Goal: Task Accomplishment & Management: Manage account settings

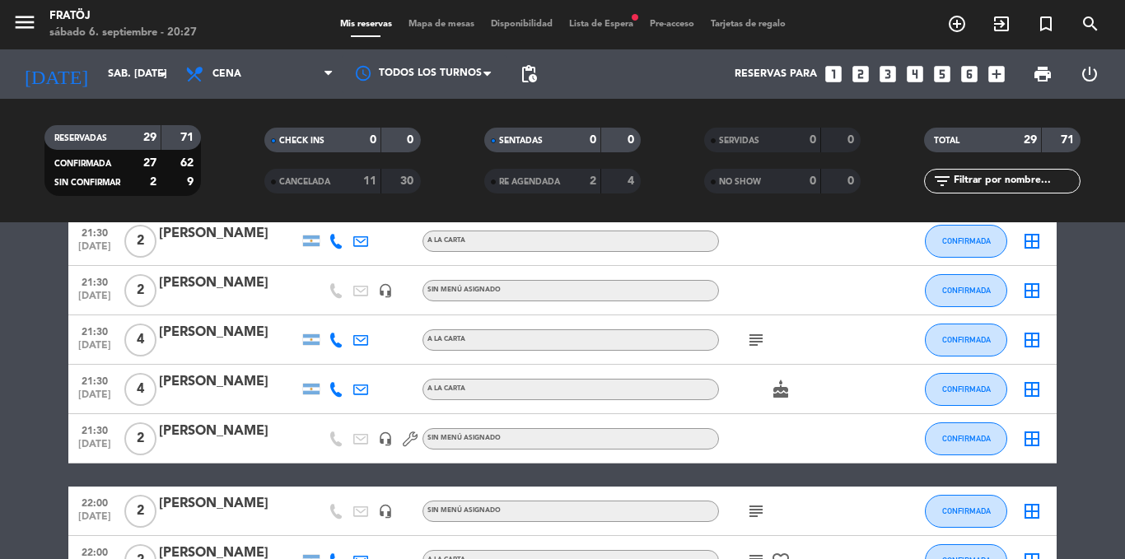
scroll to position [1181, 0]
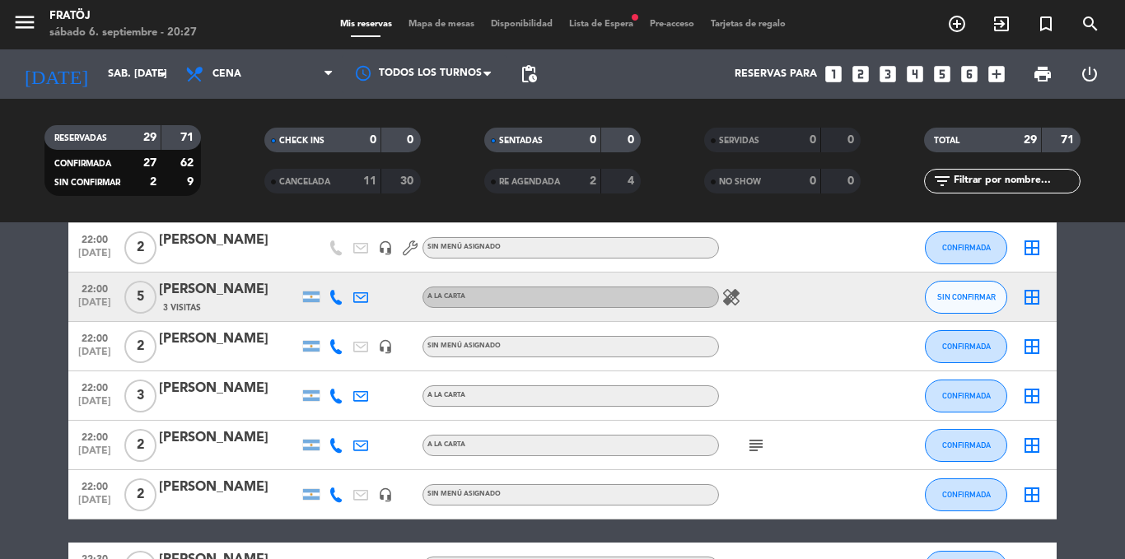
click at [722, 296] on icon "healing" at bounding box center [731, 297] width 20 height 20
click at [957, 299] on span "SIN CONFIRMAR" at bounding box center [966, 296] width 58 height 9
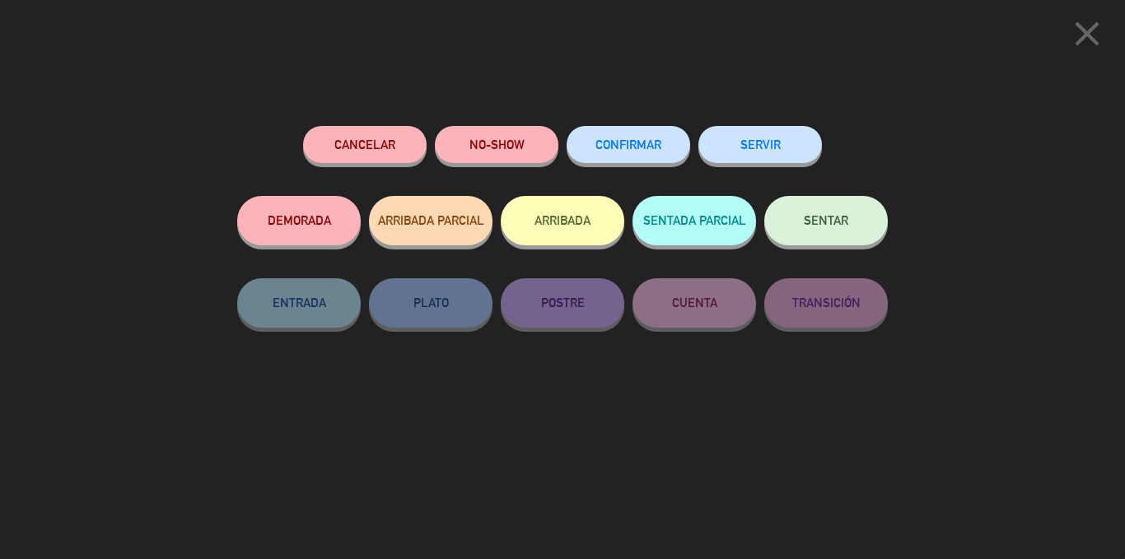
click at [1098, 33] on icon "close" at bounding box center [1086, 33] width 41 height 41
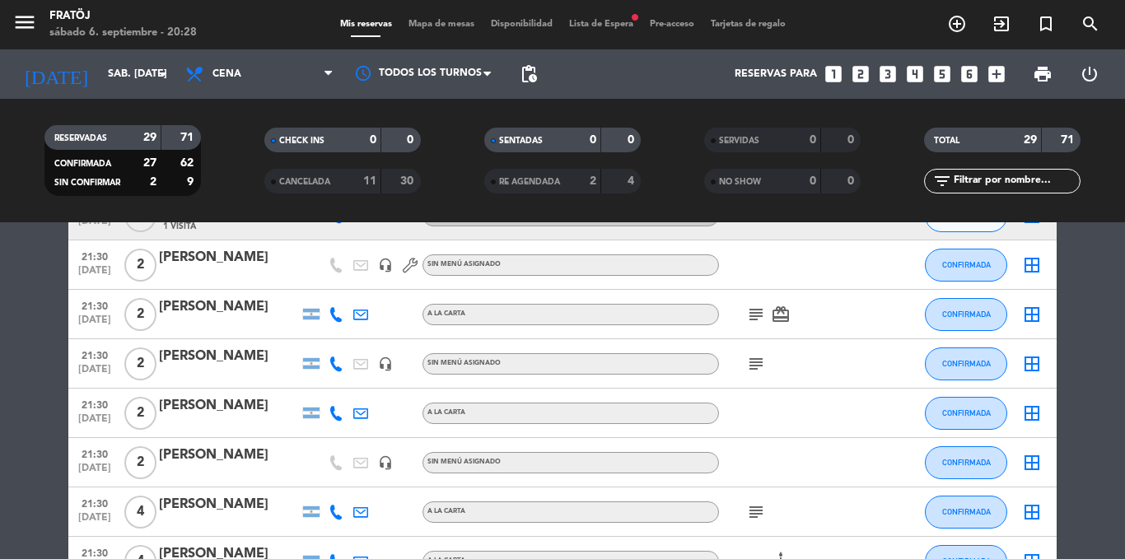
scroll to position [523, 0]
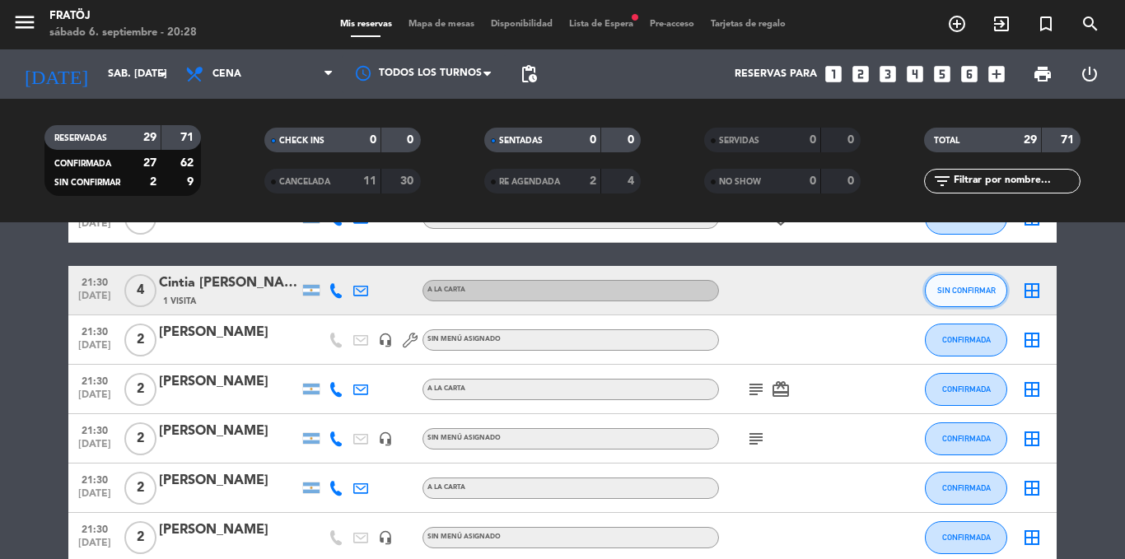
click at [958, 296] on button "SIN CONFIRMAR" at bounding box center [965, 290] width 82 height 33
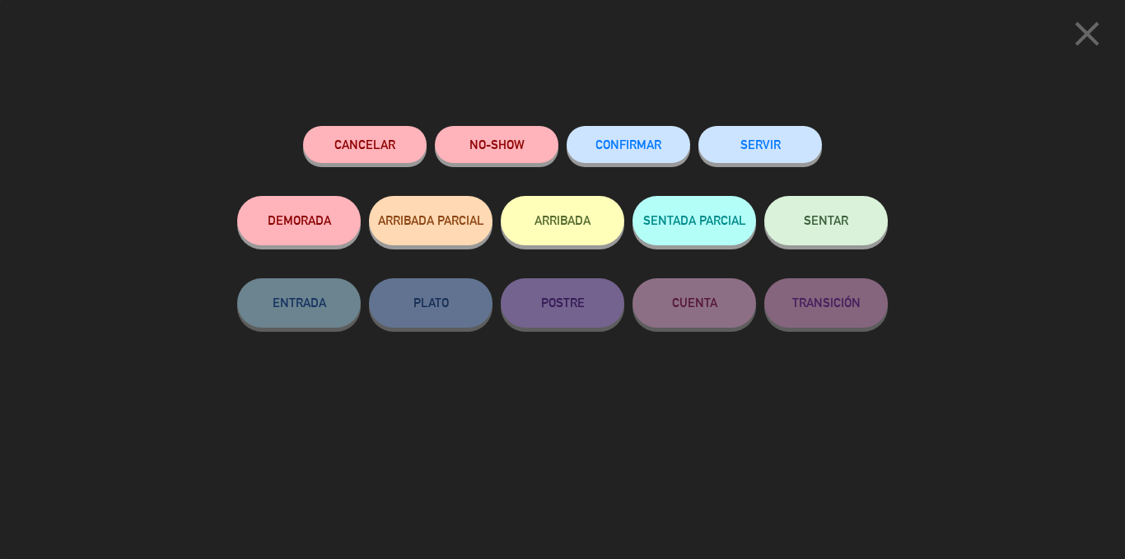
click at [613, 137] on button "CONFIRMAR" at bounding box center [627, 144] width 123 height 37
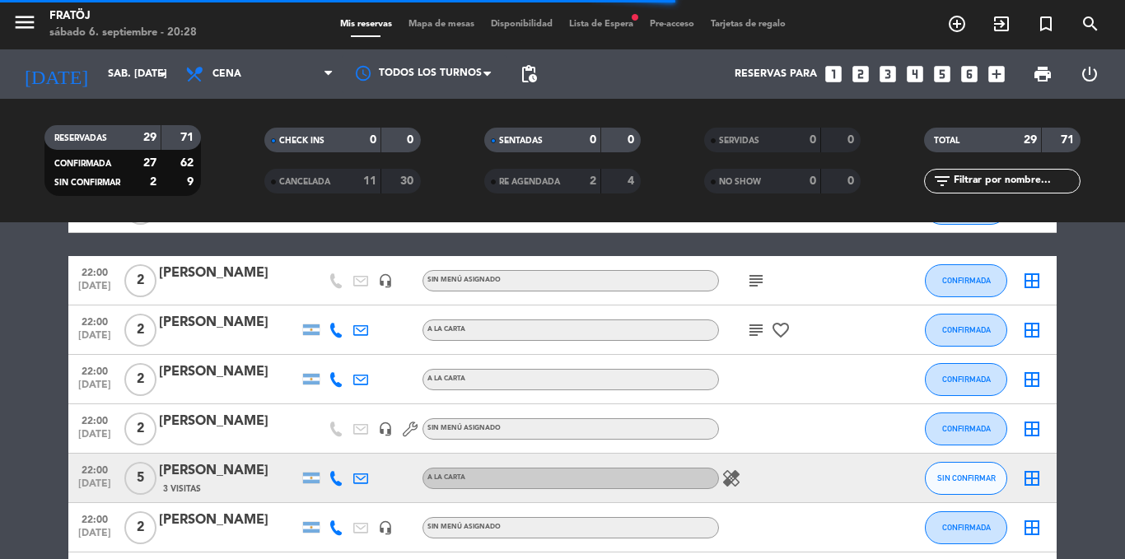
scroll to position [1017, 0]
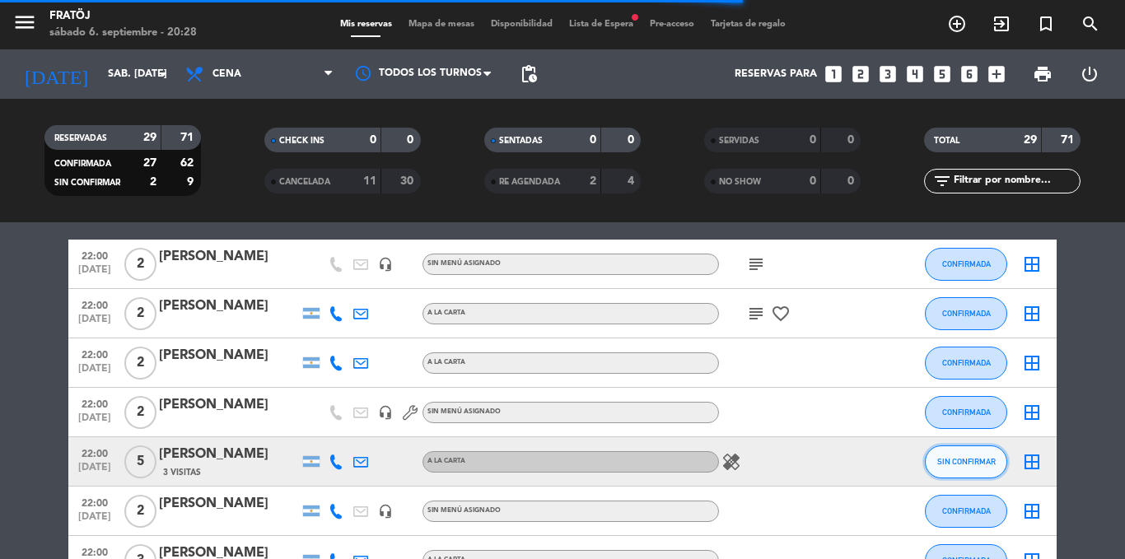
click at [957, 460] on span "SIN CONFIRMAR" at bounding box center [966, 461] width 58 height 9
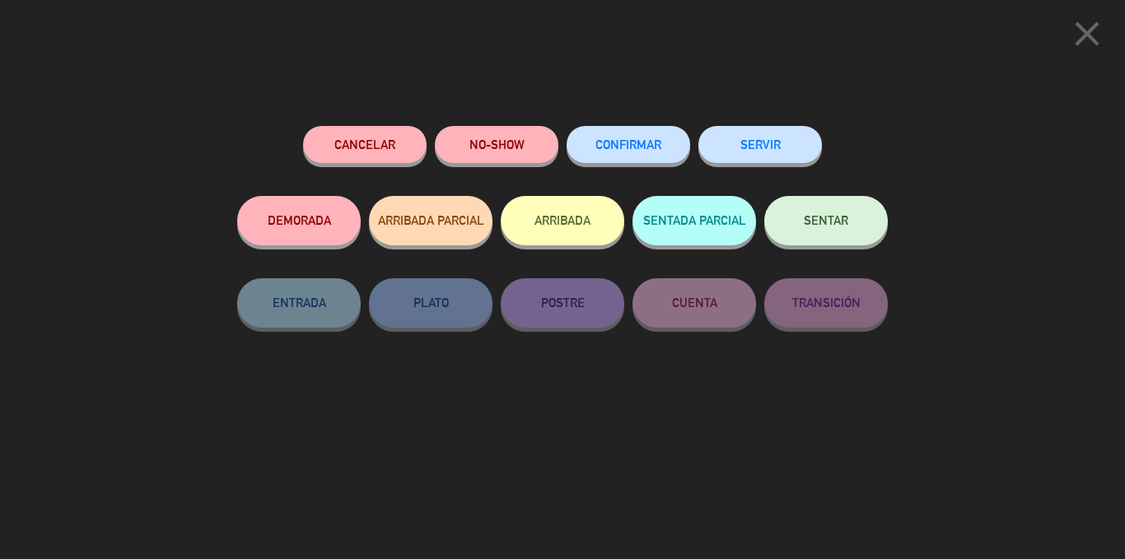
click at [622, 145] on span "CONFIRMAR" at bounding box center [628, 144] width 66 height 14
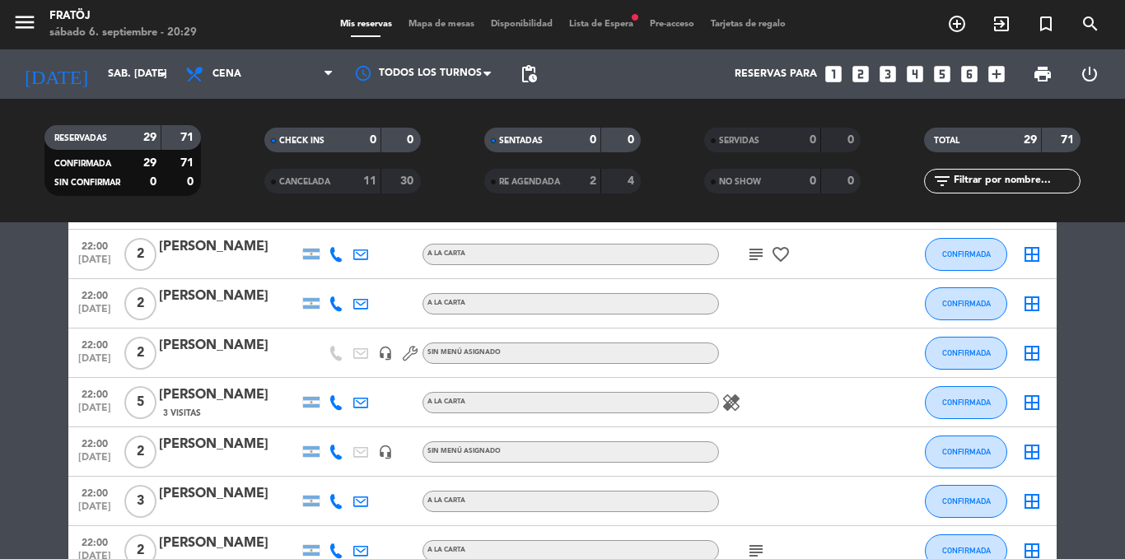
scroll to position [1153, 0]
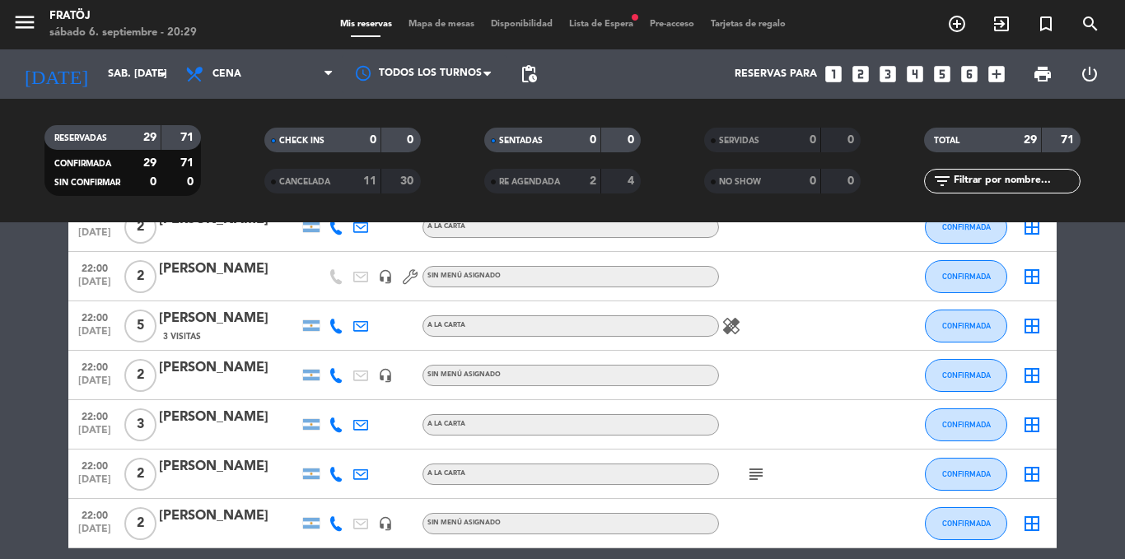
click at [584, 21] on span "Lista de Espera fiber_manual_record" at bounding box center [601, 24] width 81 height 9
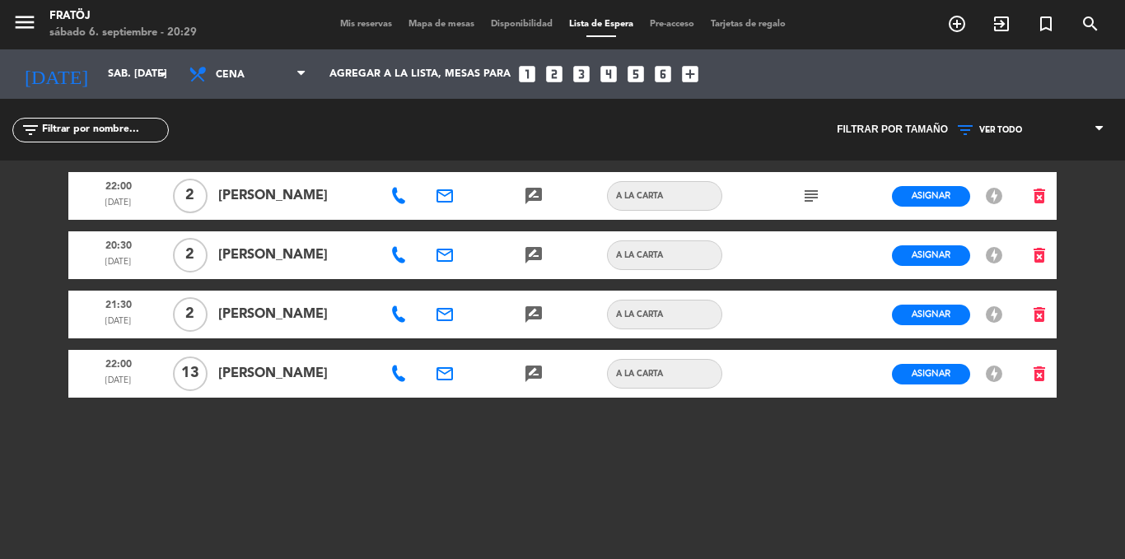
click at [357, 20] on span "Mis reservas" at bounding box center [366, 24] width 68 height 9
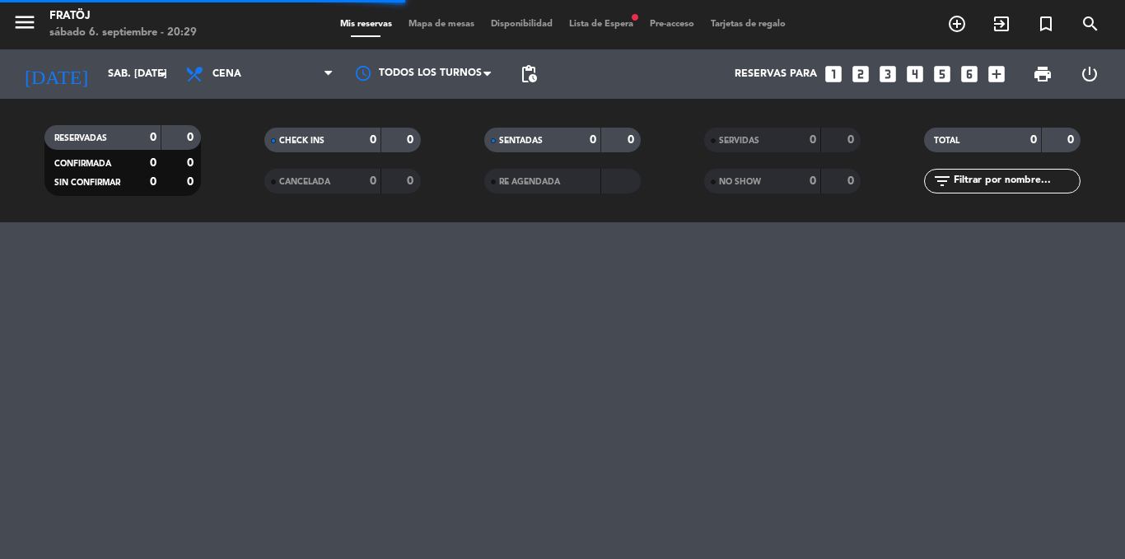
click at [610, 23] on span "Lista de Espera fiber_manual_record" at bounding box center [601, 24] width 81 height 9
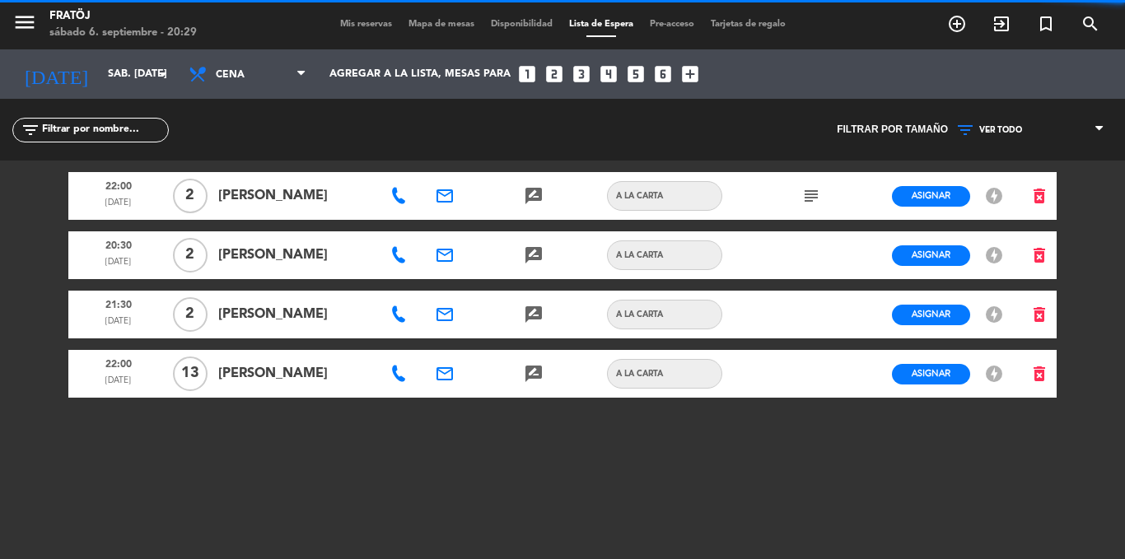
click at [366, 17] on div "Mis reservas Mapa de mesas Disponibilidad Lista de Espera Pre-acceso Tarjetas d…" at bounding box center [563, 24] width 462 height 15
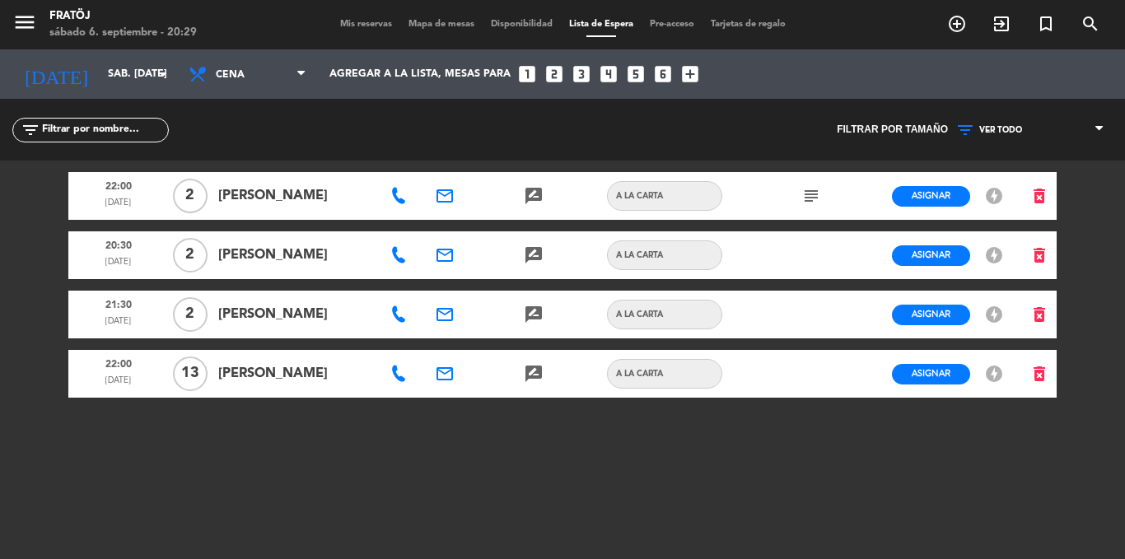
click at [366, 20] on span "Mis reservas" at bounding box center [366, 24] width 68 height 9
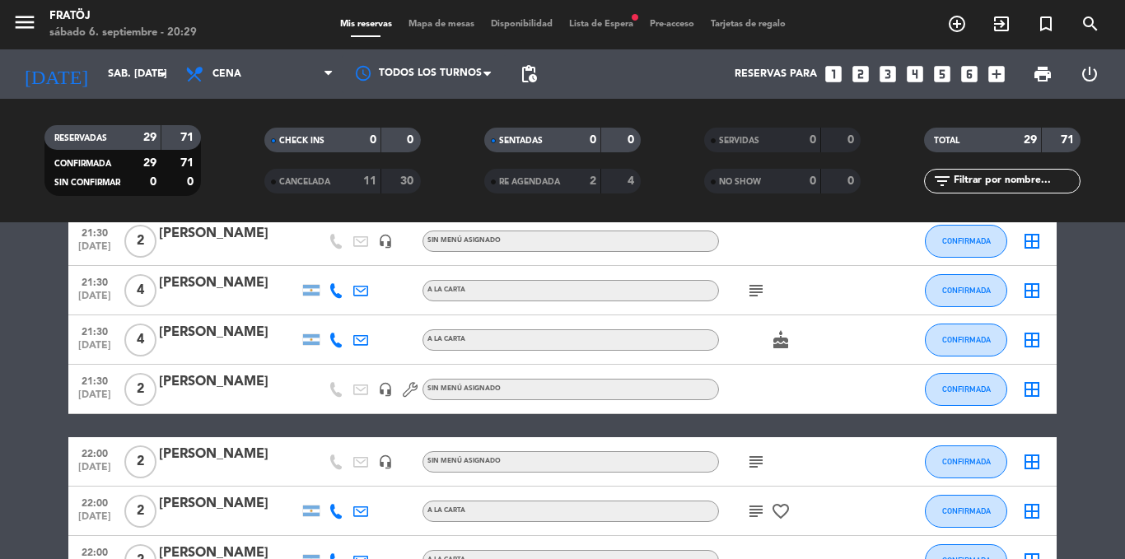
scroll to position [1070, 0]
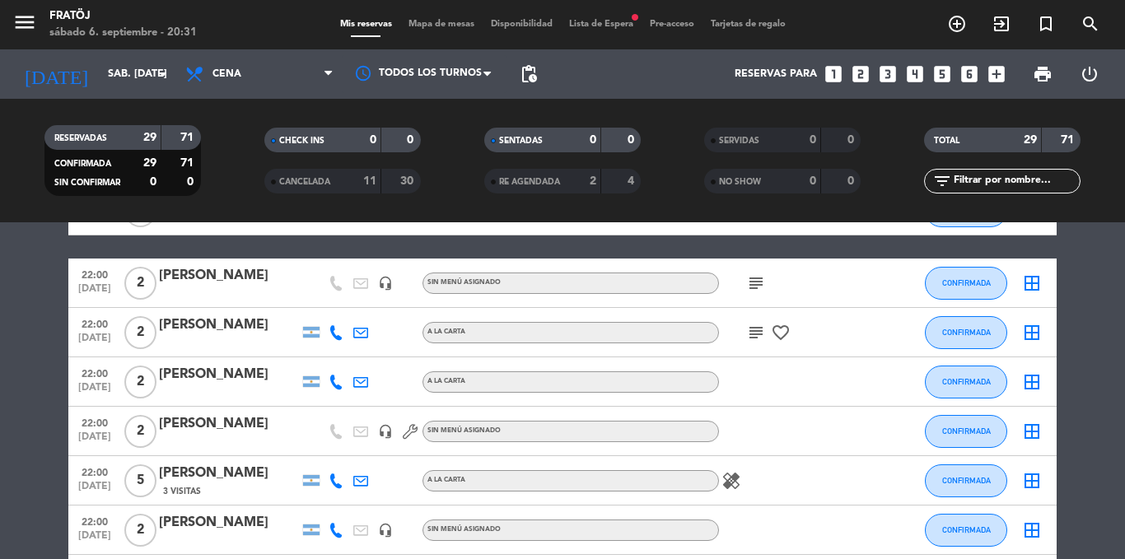
scroll to position [1153, 0]
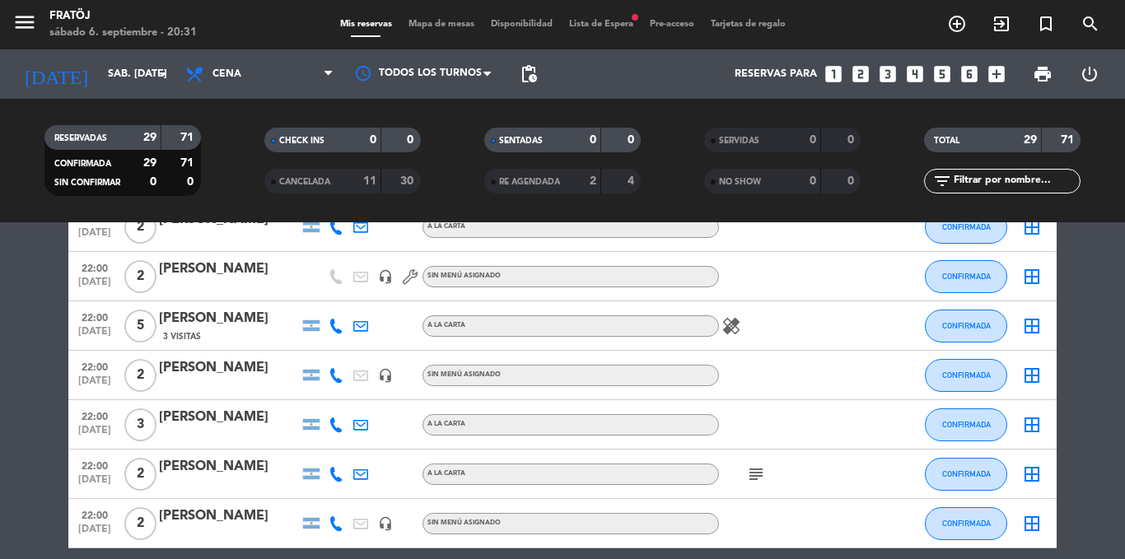
click at [330, 326] on icon at bounding box center [335, 326] width 15 height 15
click at [859, 77] on icon "looks_two" at bounding box center [860, 73] width 21 height 21
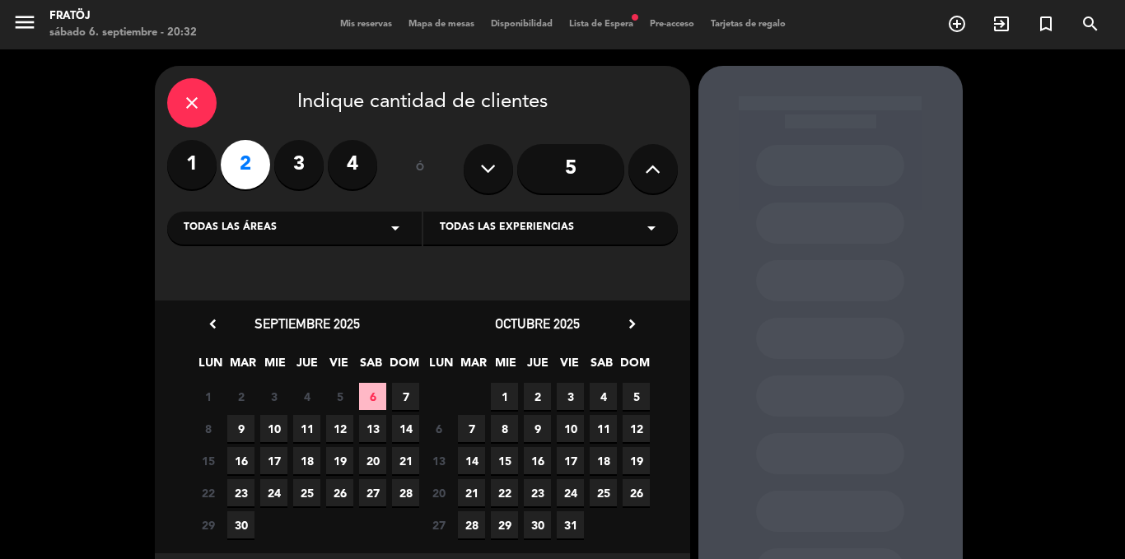
click at [414, 399] on span "7" at bounding box center [405, 396] width 27 height 27
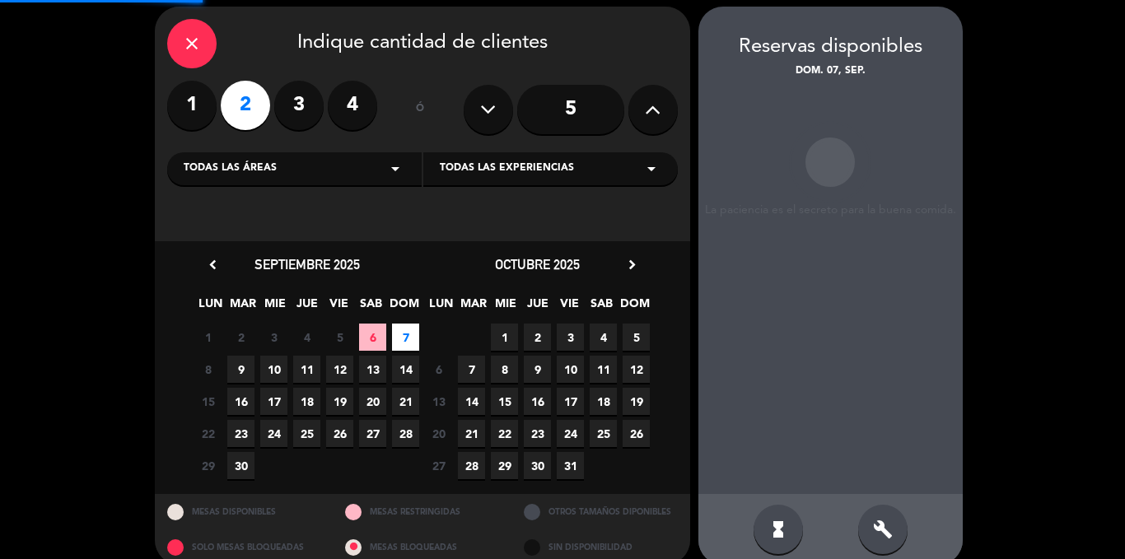
scroll to position [66, 0]
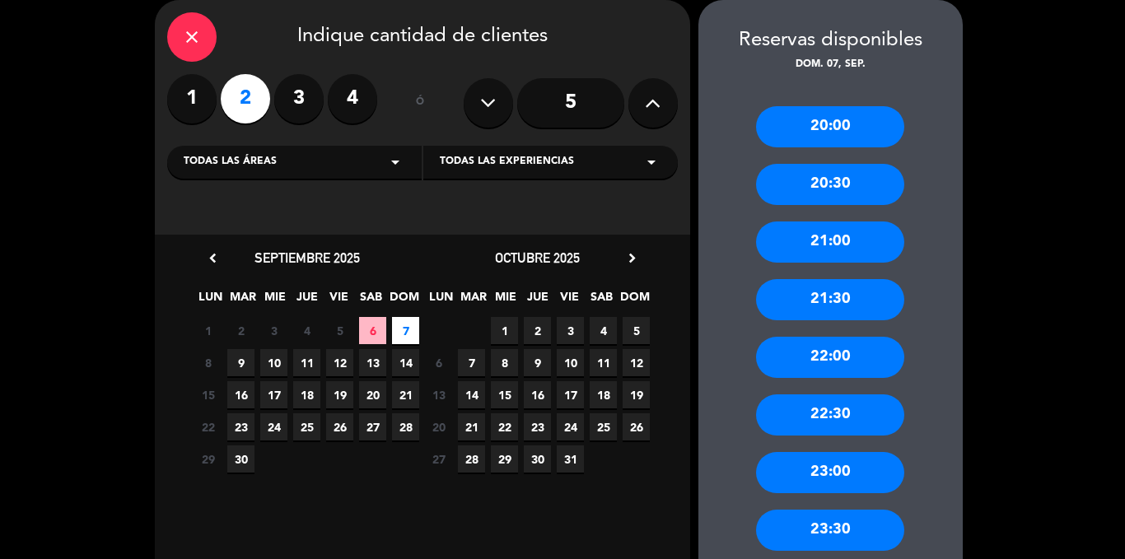
click at [836, 130] on div "20:00" at bounding box center [830, 126] width 148 height 41
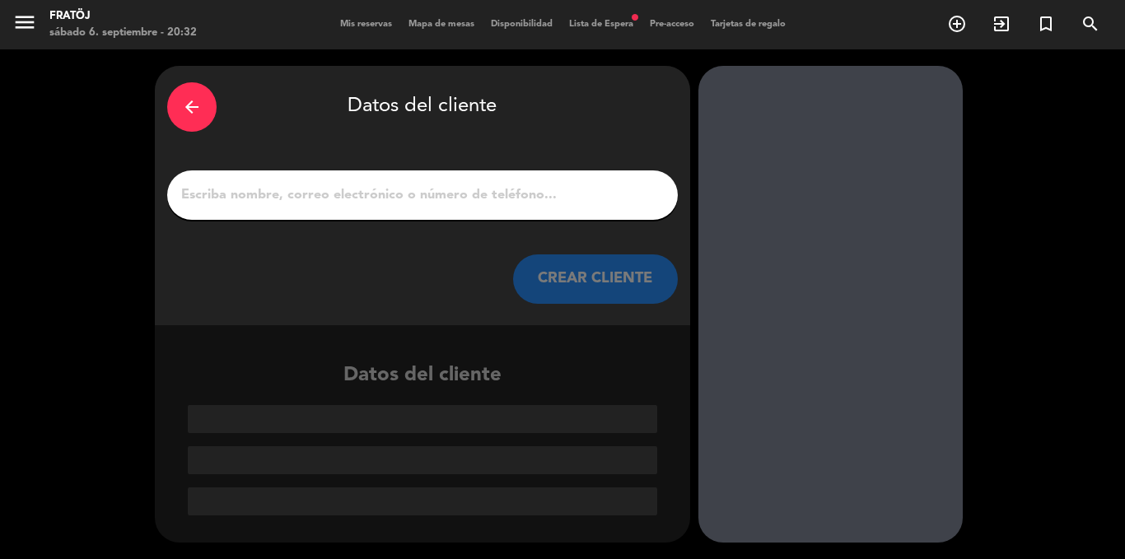
scroll to position [0, 0]
click at [503, 209] on div at bounding box center [422, 194] width 510 height 49
click at [505, 196] on input "1" at bounding box center [422, 195] width 486 height 23
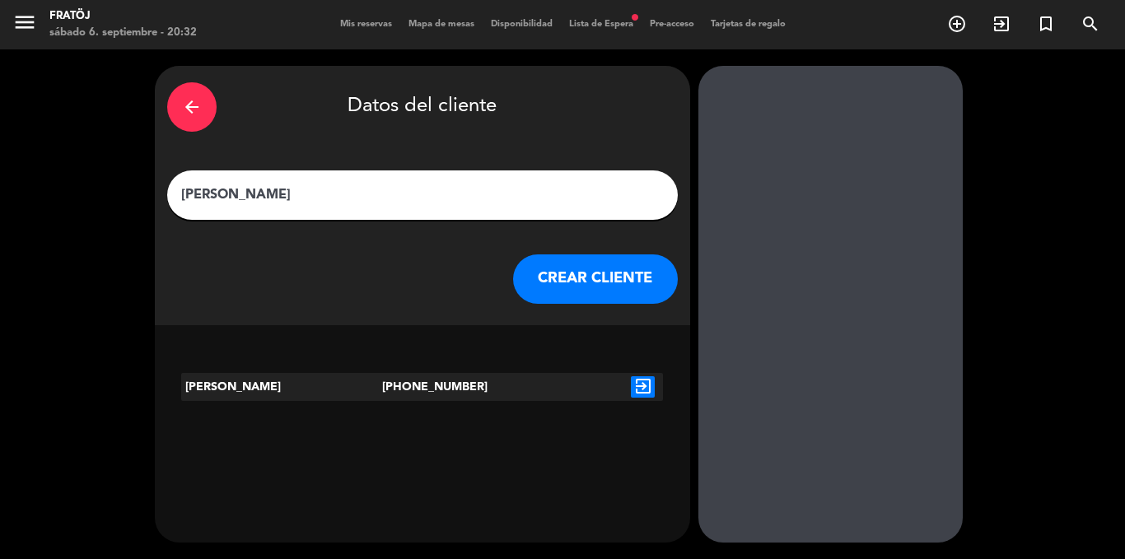
type input "DANIEL DUARTE"
click at [638, 382] on icon "exit_to_app" at bounding box center [643, 386] width 24 height 21
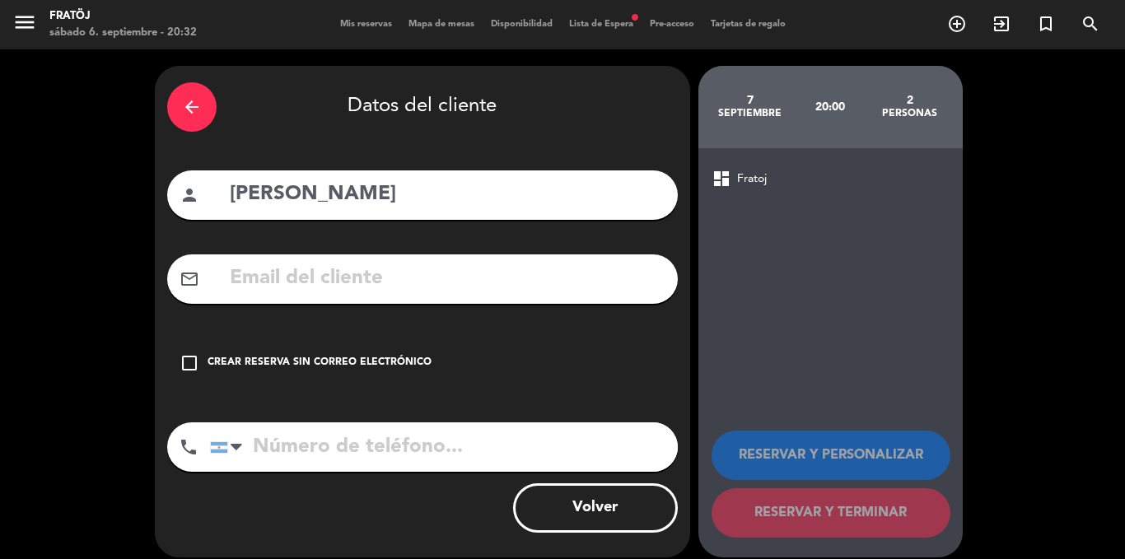
type input "+541162549920"
click at [347, 361] on div "Crear reserva sin correo electrónico" at bounding box center [319, 363] width 224 height 16
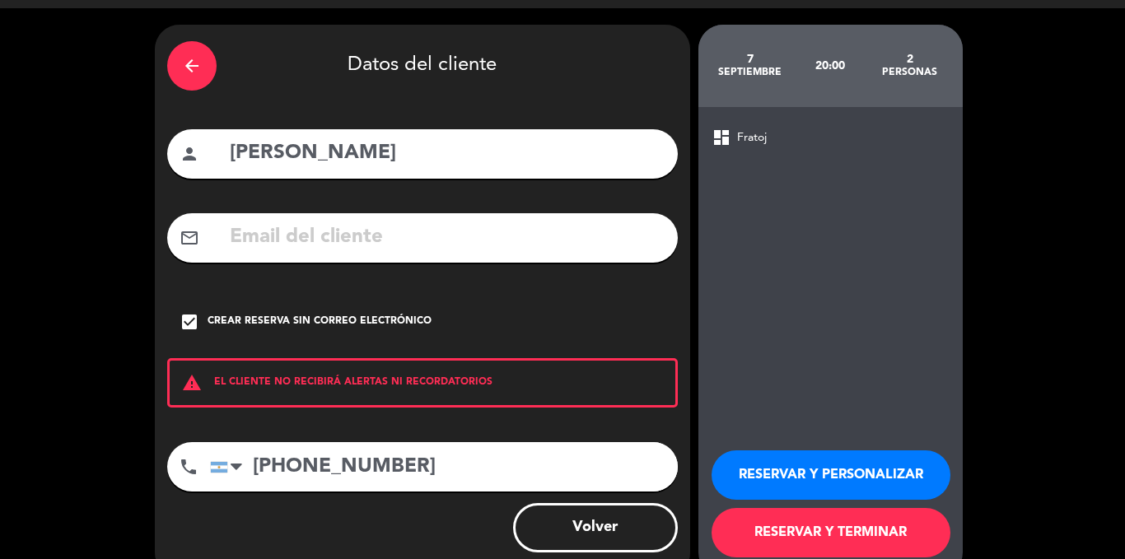
scroll to position [76, 0]
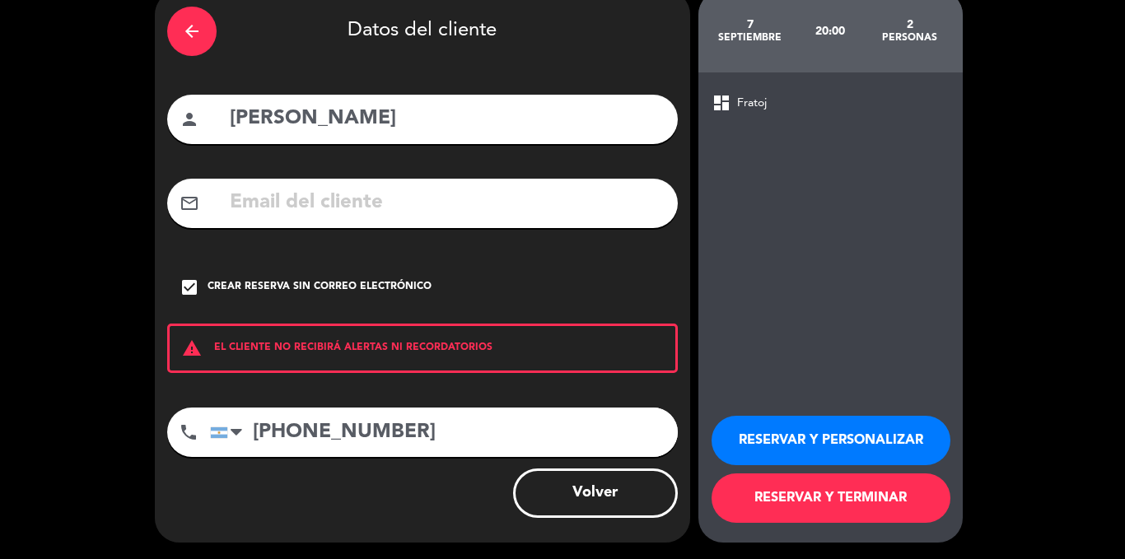
click at [807, 500] on button "RESERVAR Y TERMINAR" at bounding box center [830, 497] width 239 height 49
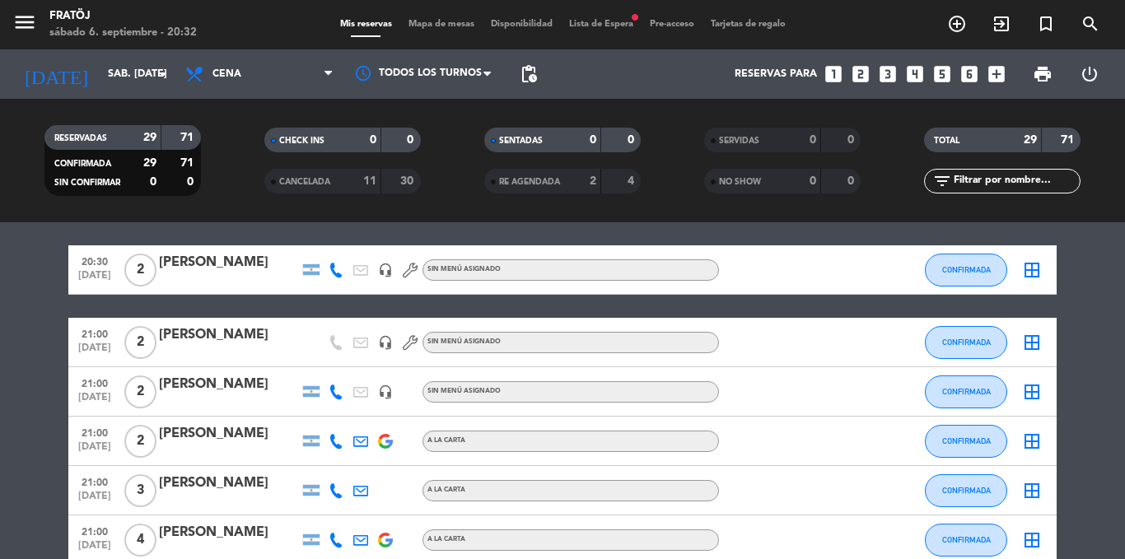
scroll to position [82, 0]
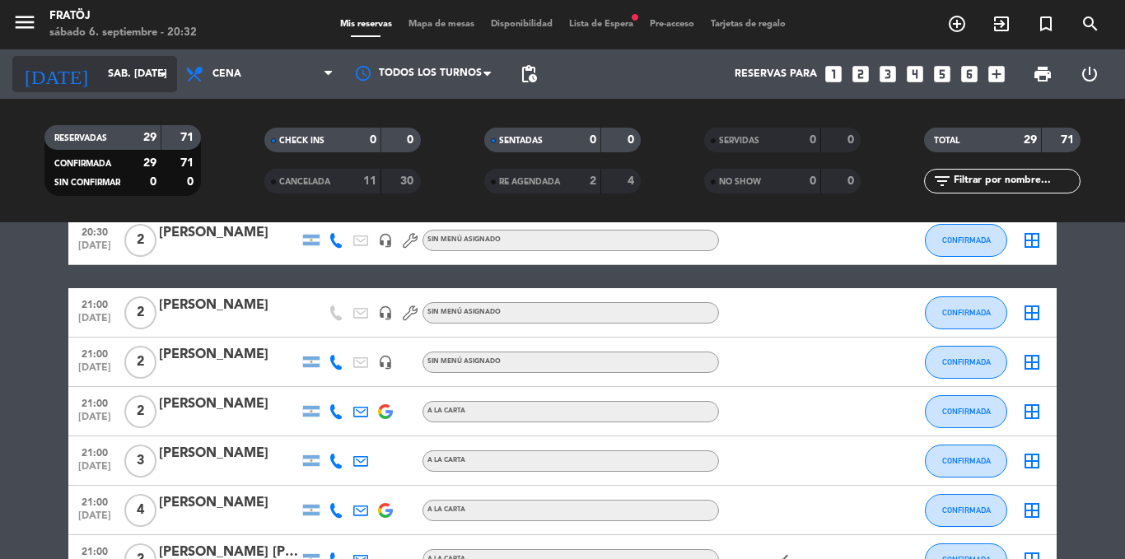
click at [114, 76] on input "sáb. [DATE]" at bounding box center [169, 74] width 139 height 28
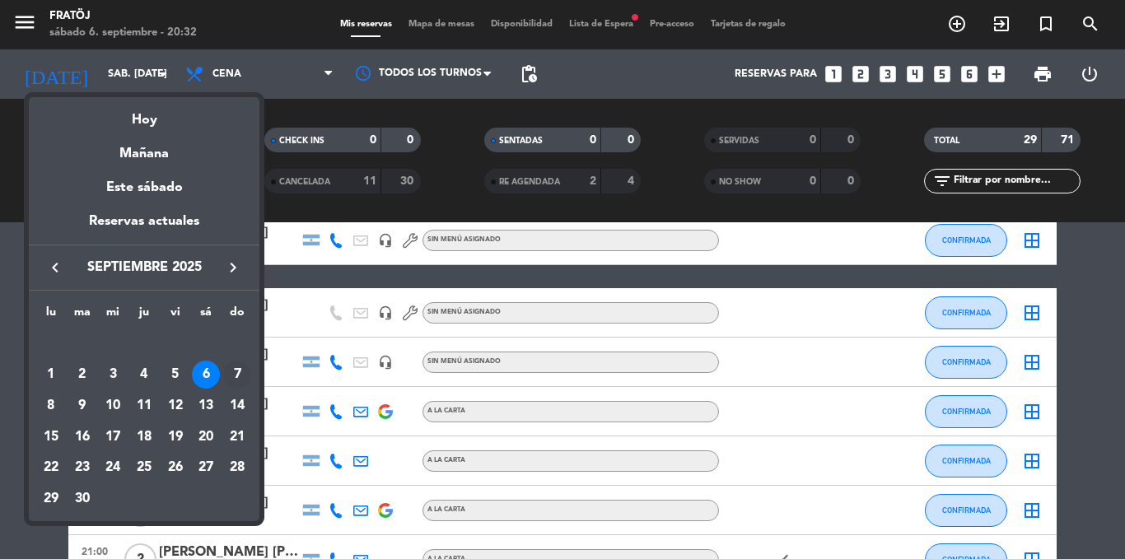
click at [243, 380] on div "7" at bounding box center [237, 375] width 28 height 28
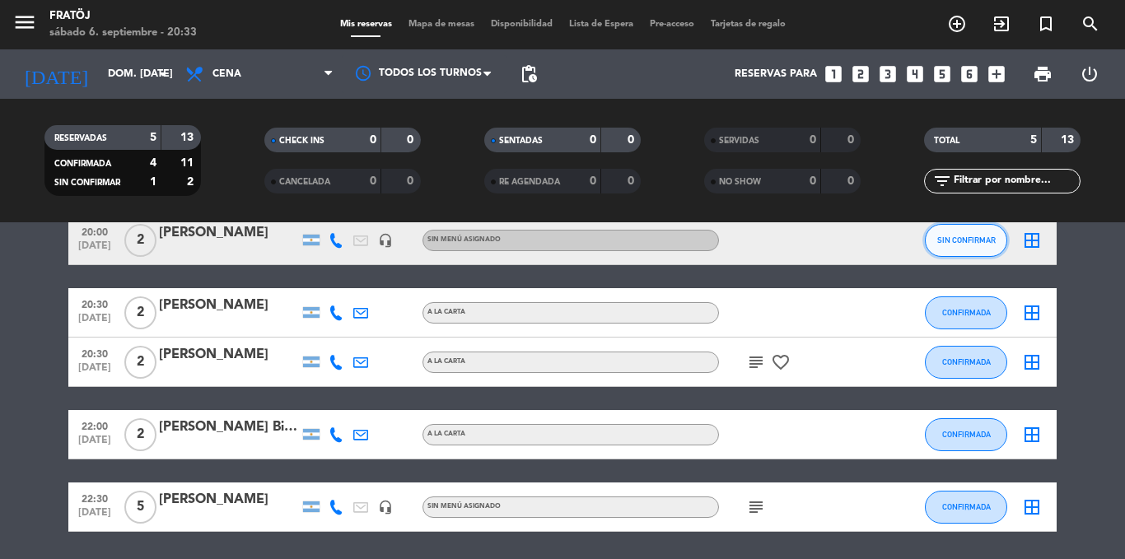
click at [961, 234] on button "SIN CONFIRMAR" at bounding box center [965, 240] width 82 height 33
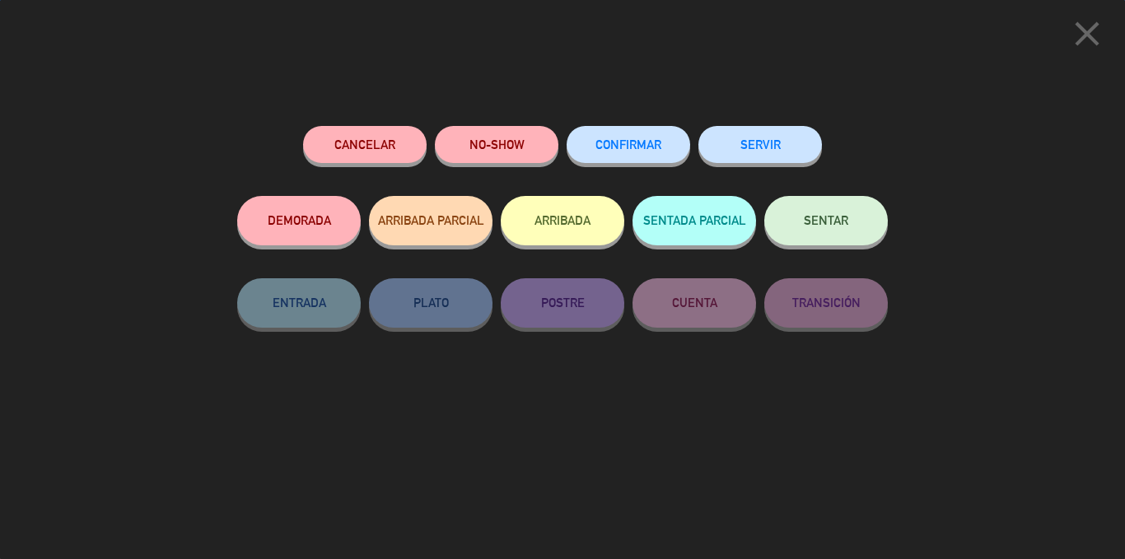
click at [636, 136] on button "CONFIRMAR" at bounding box center [627, 144] width 123 height 37
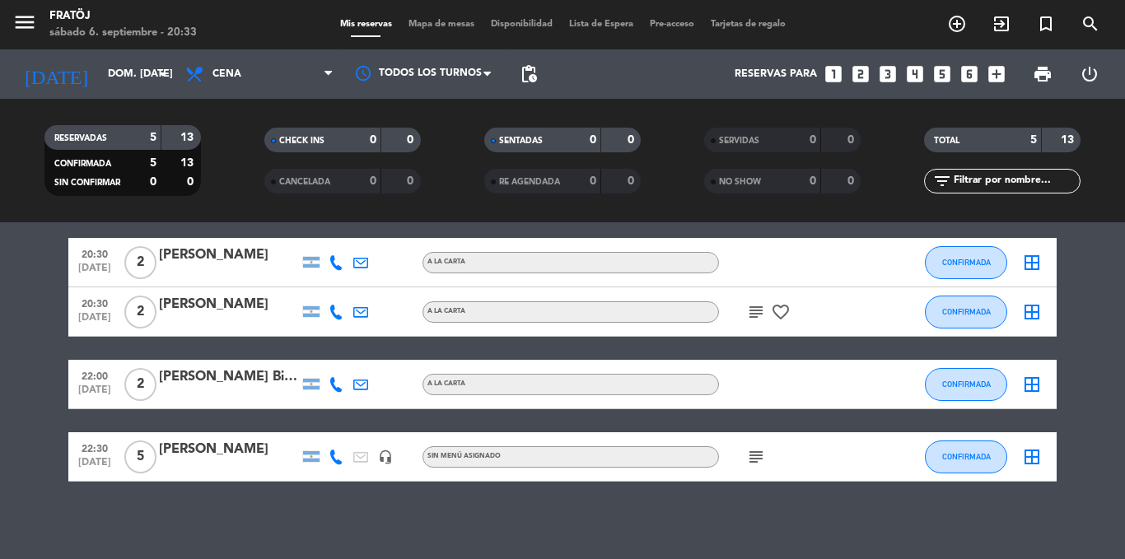
scroll to position [137, 0]
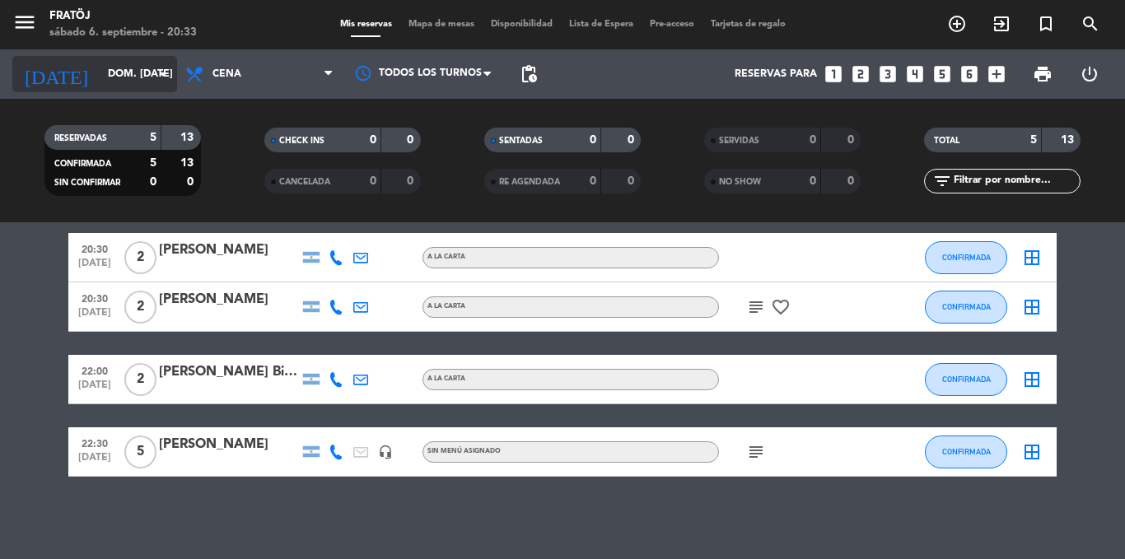
click at [101, 57] on div "today dom. 7 sep. arrow_drop_down" at bounding box center [94, 74] width 165 height 36
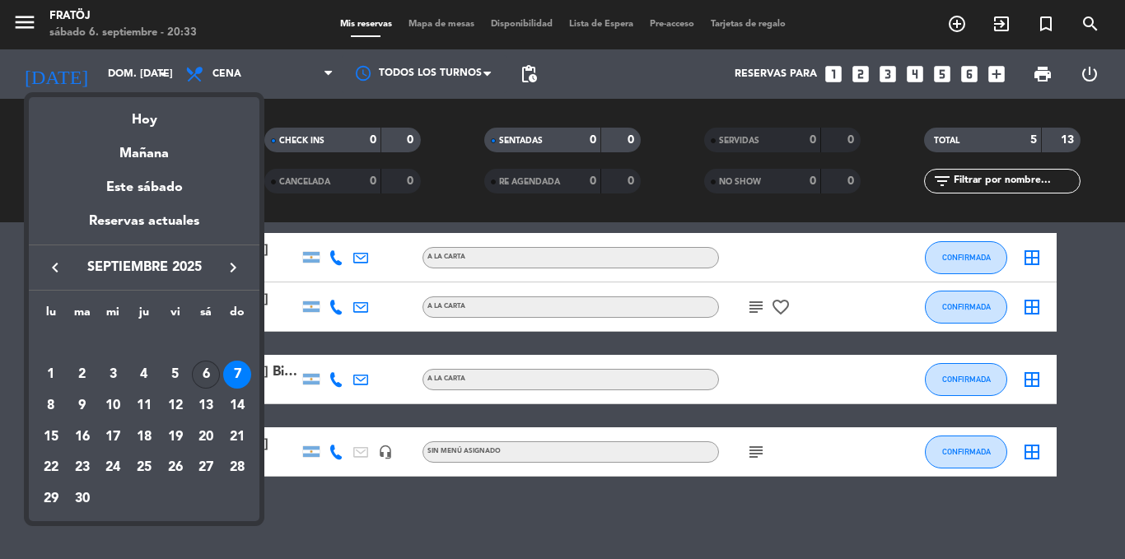
click at [205, 380] on div "6" at bounding box center [206, 375] width 28 height 28
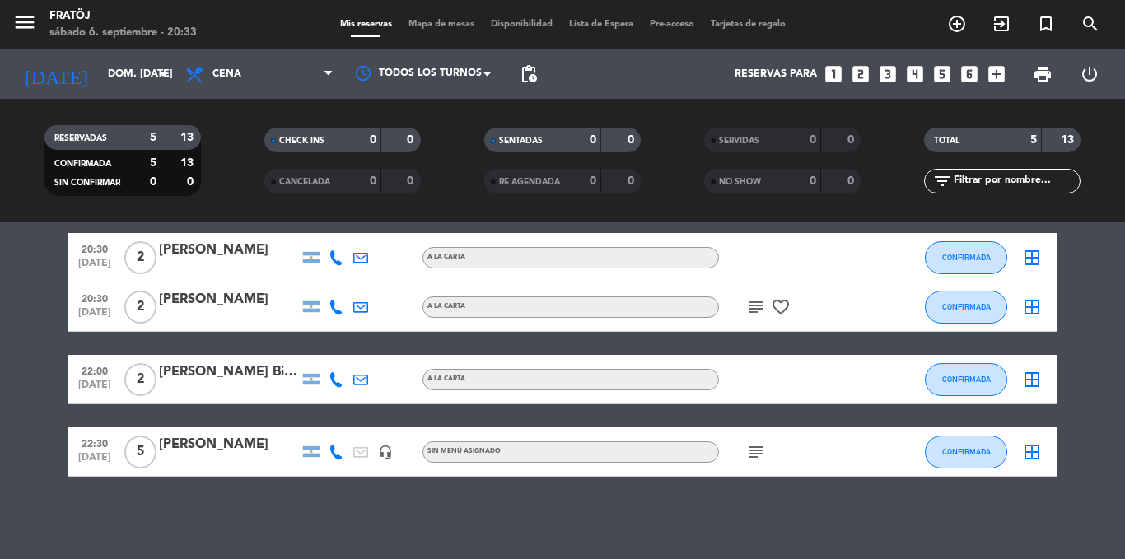
type input "sáb. [DATE]"
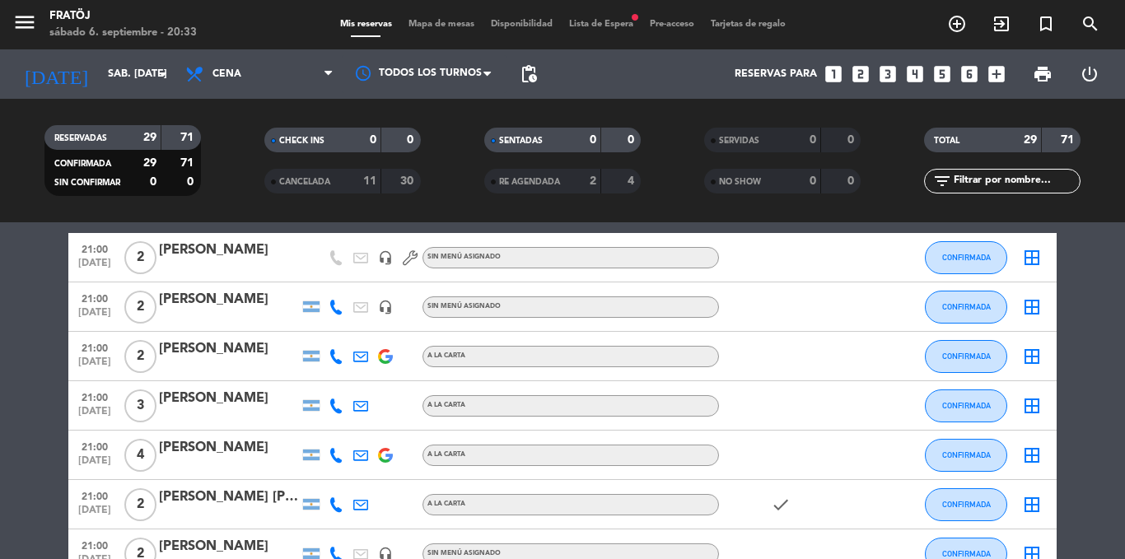
click at [594, 26] on span "Lista de Espera fiber_manual_record" at bounding box center [601, 24] width 81 height 9
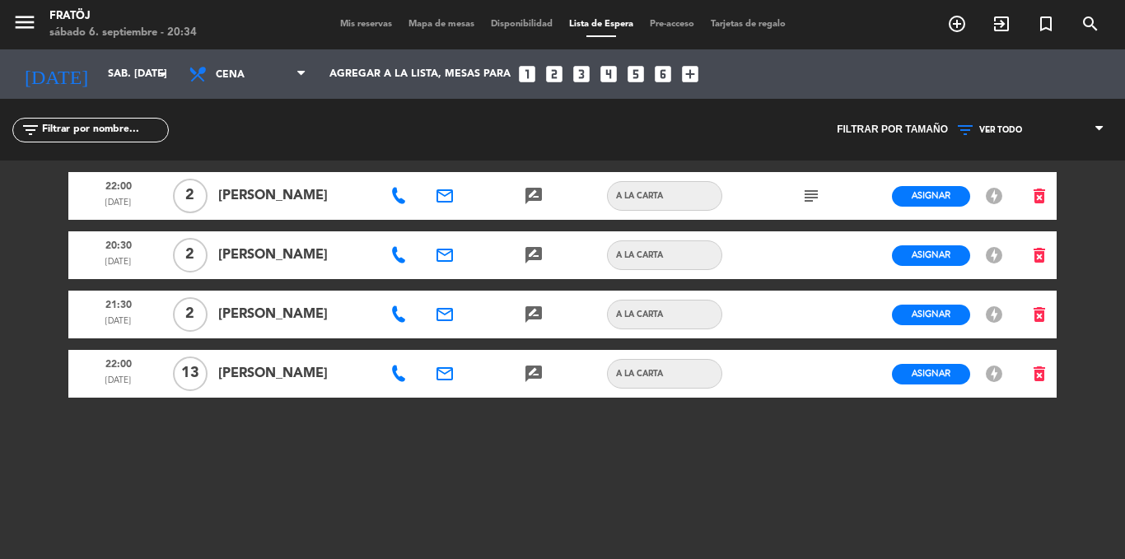
click at [352, 27] on span "Mis reservas" at bounding box center [366, 24] width 68 height 9
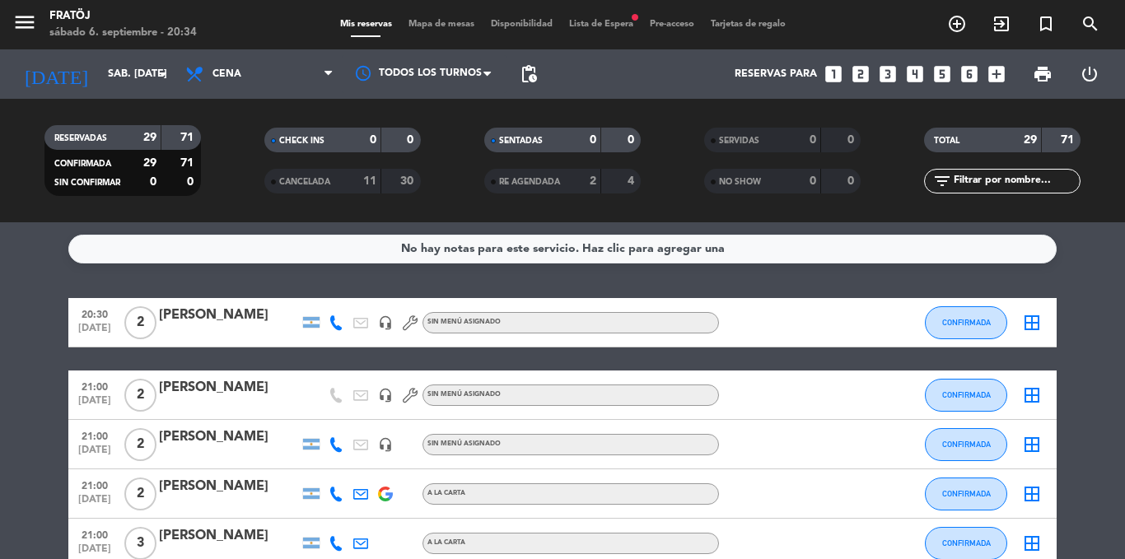
click at [596, 22] on span "Lista de Espera fiber_manual_record" at bounding box center [601, 24] width 81 height 9
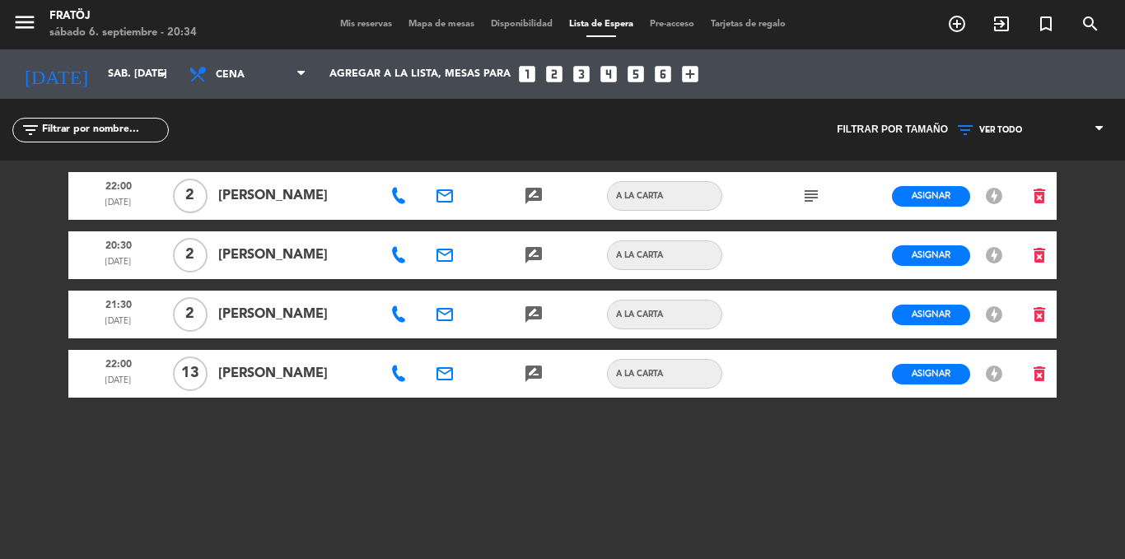
click at [351, 24] on span "Mis reservas" at bounding box center [366, 24] width 68 height 9
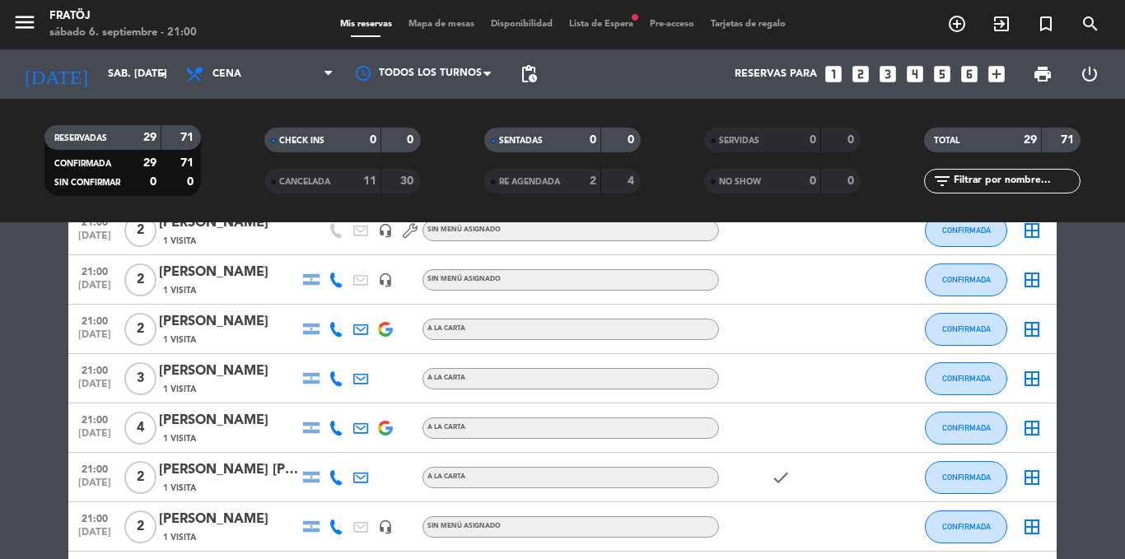
scroll to position [82, 0]
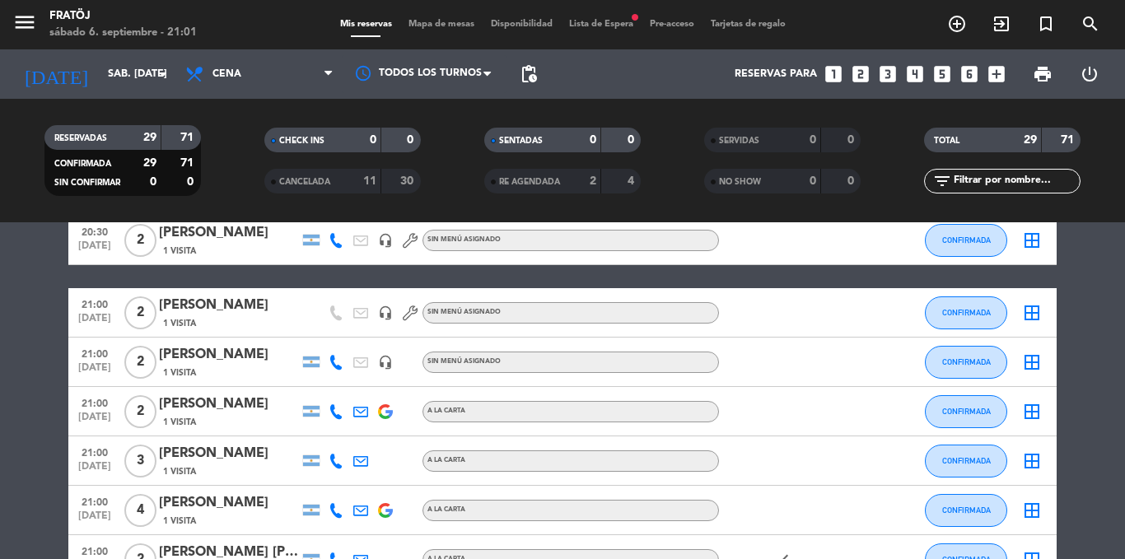
click at [615, 26] on span "Lista de Espera fiber_manual_record" at bounding box center [601, 24] width 81 height 9
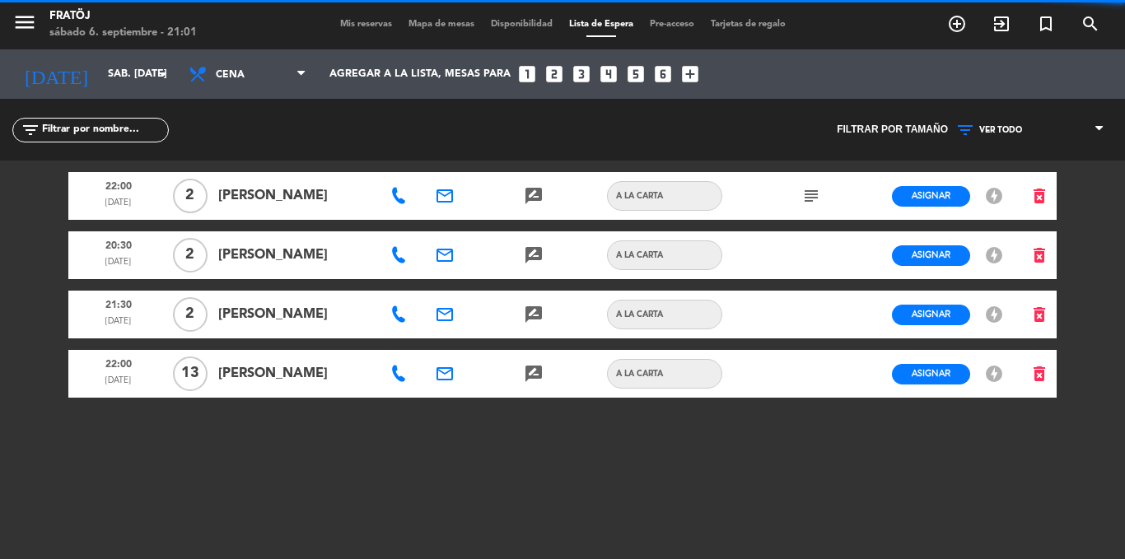
click at [333, 23] on span "Mis reservas" at bounding box center [366, 24] width 68 height 9
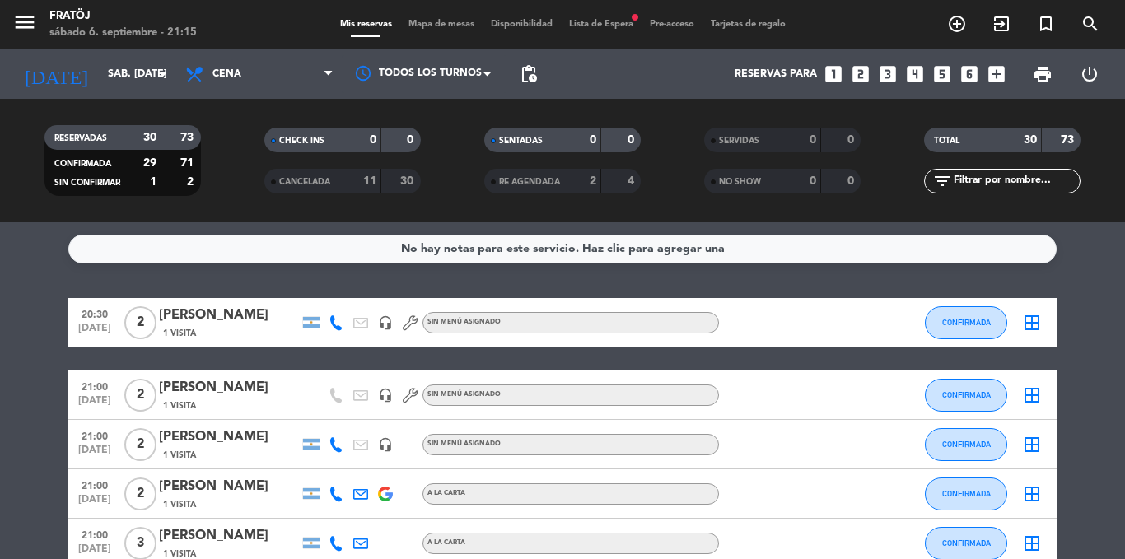
click at [636, 26] on span "Lista de Espera fiber_manual_record" at bounding box center [601, 24] width 81 height 9
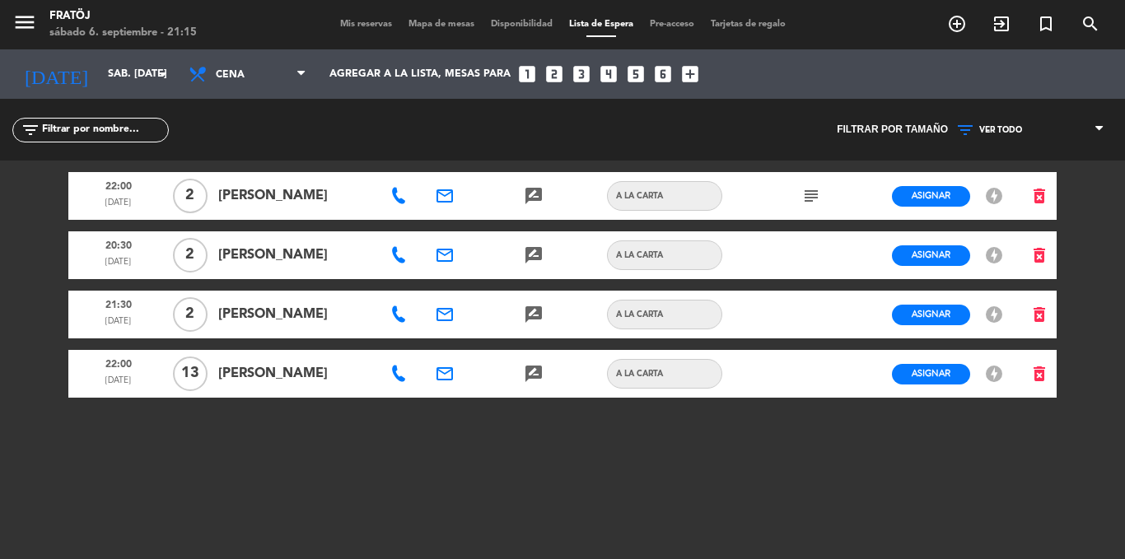
click at [350, 26] on span "Mis reservas" at bounding box center [366, 24] width 68 height 9
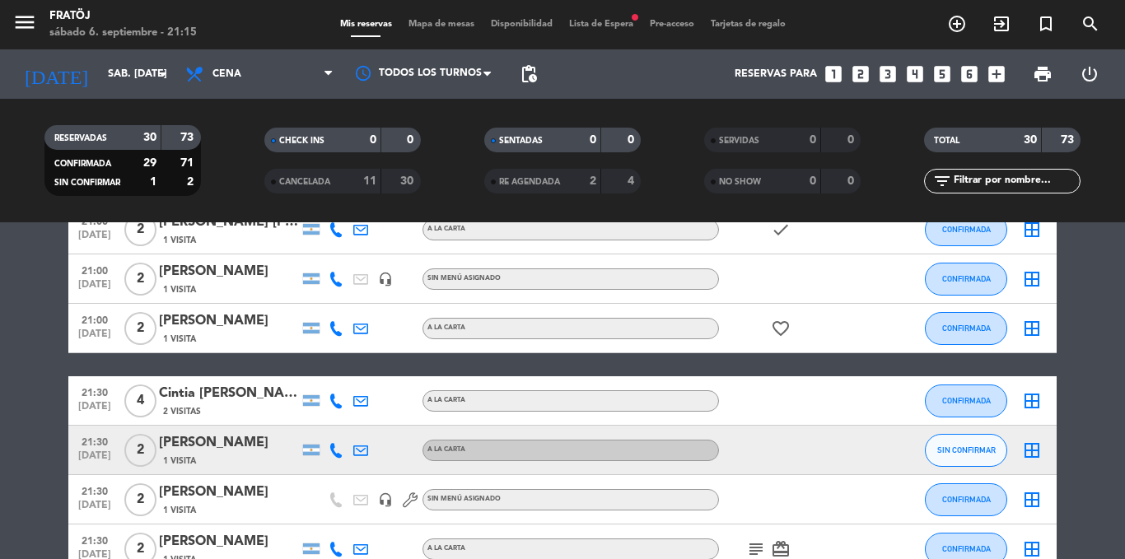
scroll to position [412, 0]
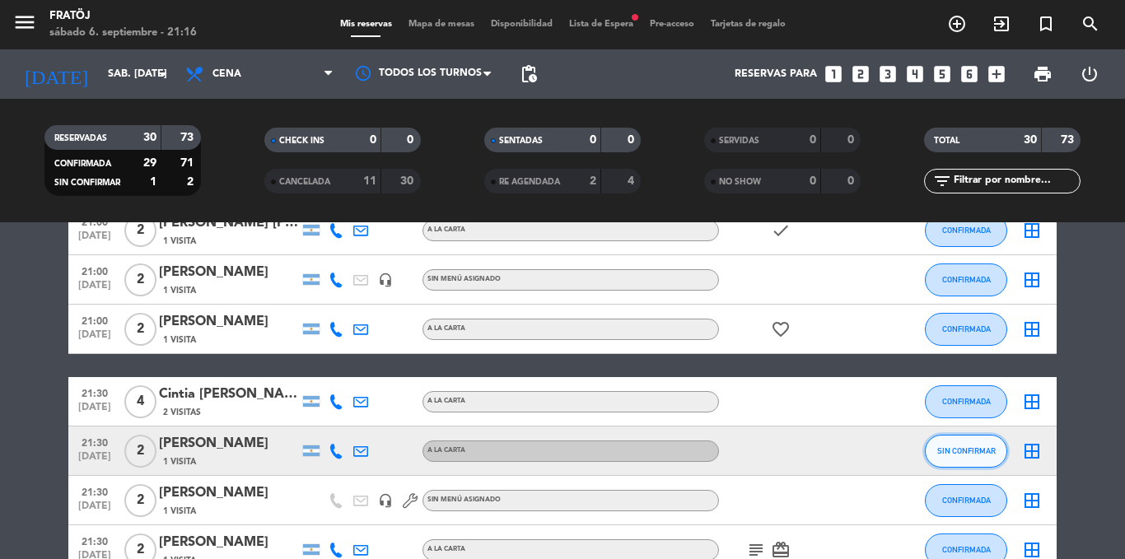
click at [960, 453] on span "SIN CONFIRMAR" at bounding box center [966, 450] width 58 height 9
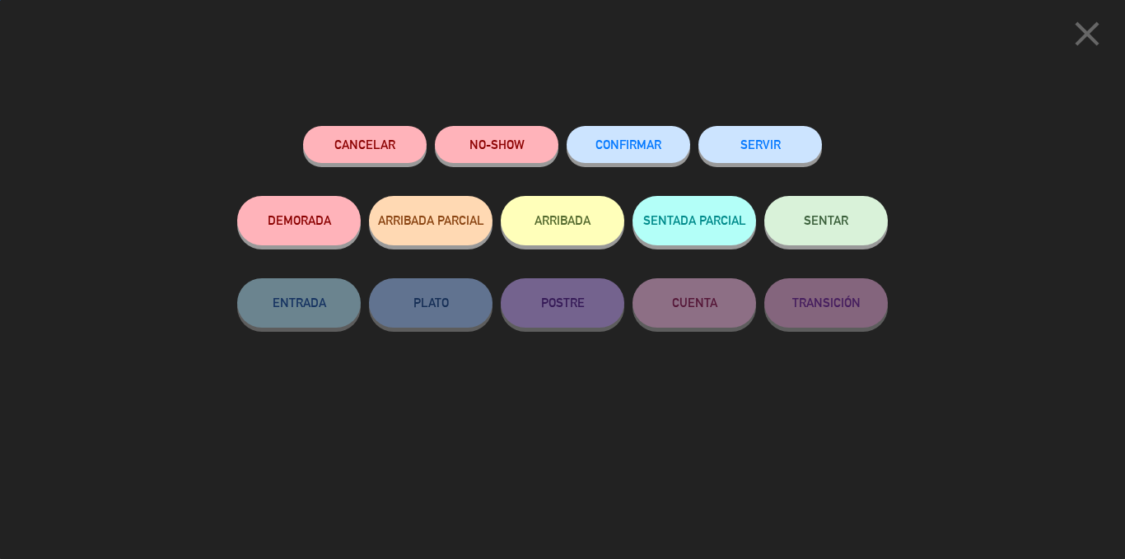
click at [622, 155] on button "CONFIRMAR" at bounding box center [627, 144] width 123 height 37
